Goal: Information Seeking & Learning: Learn about a topic

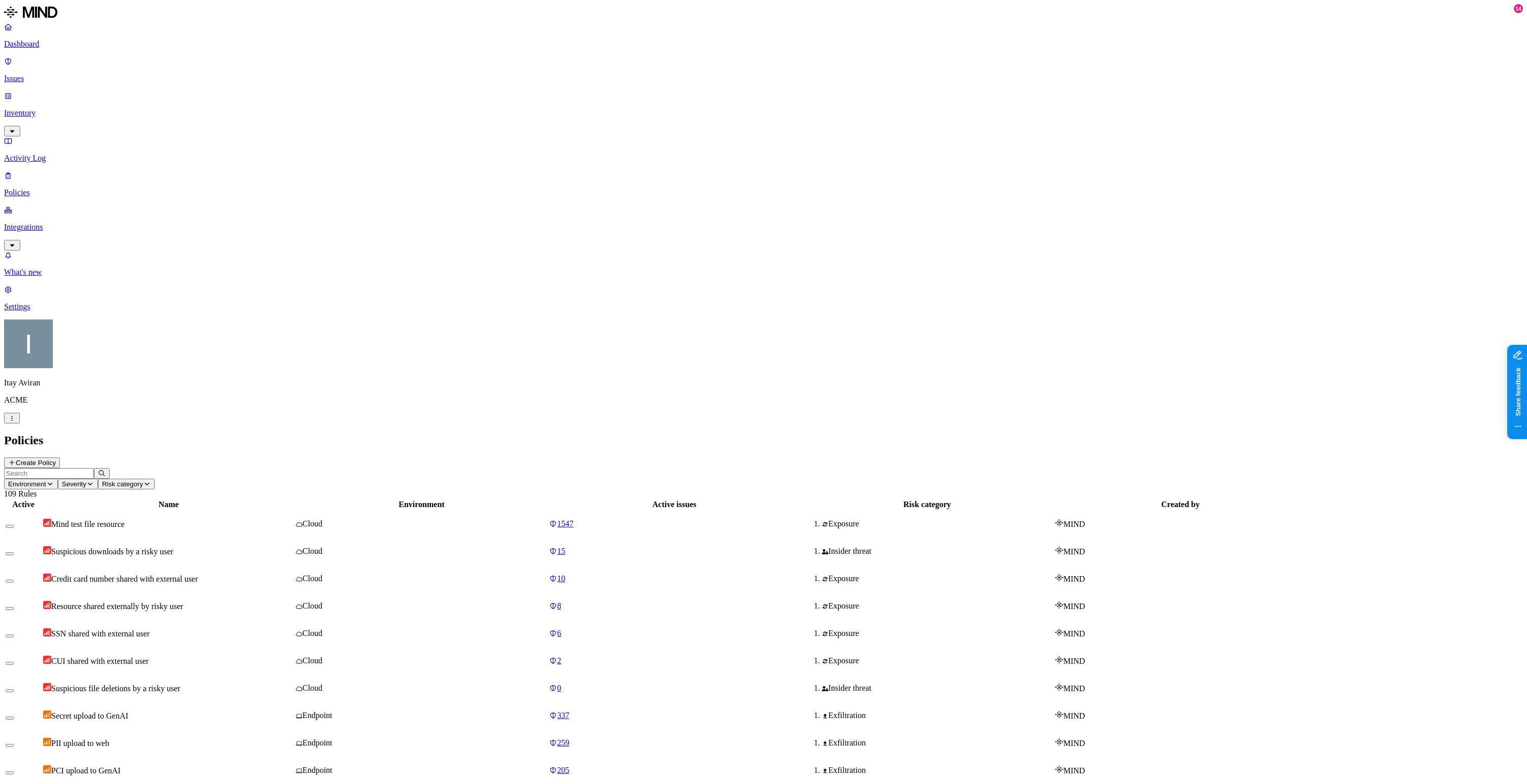
click at [294, 620] on td "SSN shared with external user" at bounding box center [169, 634] width 252 height 26
click at [546, 711] on div "Endpoint" at bounding box center [421, 716] width 251 height 9
click at [923, 730] on td "Exfiltration" at bounding box center [927, 743] width 253 height 26
